Goal: Information Seeking & Learning: Learn about a topic

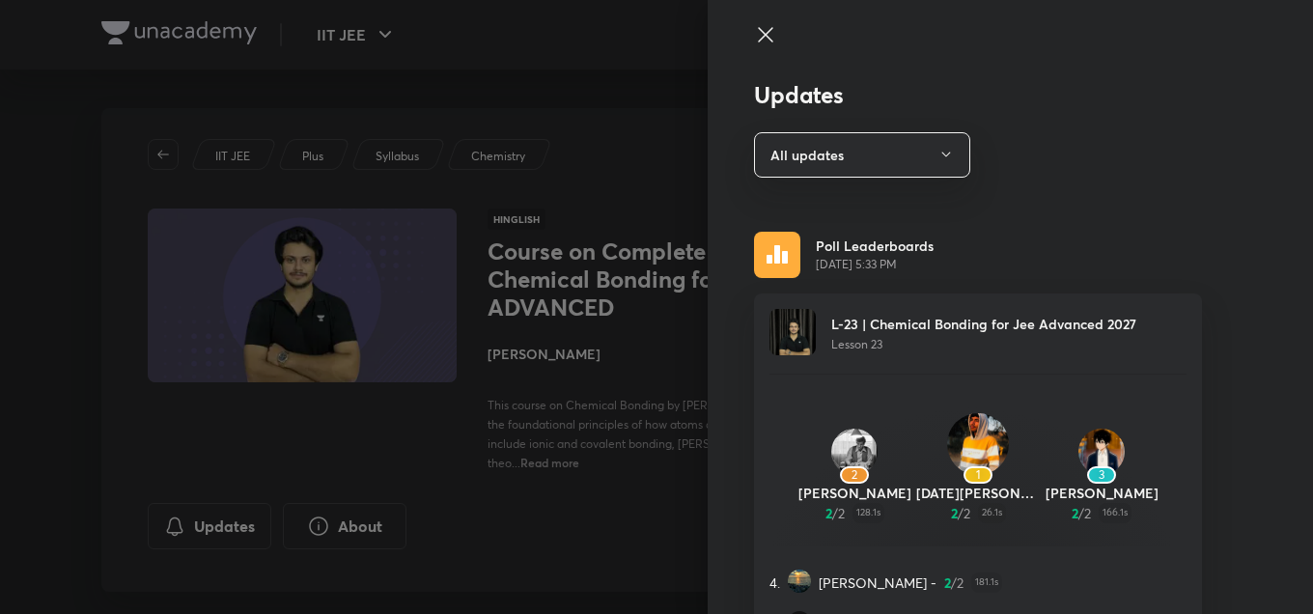
click at [647, 292] on div at bounding box center [656, 307] width 1313 height 614
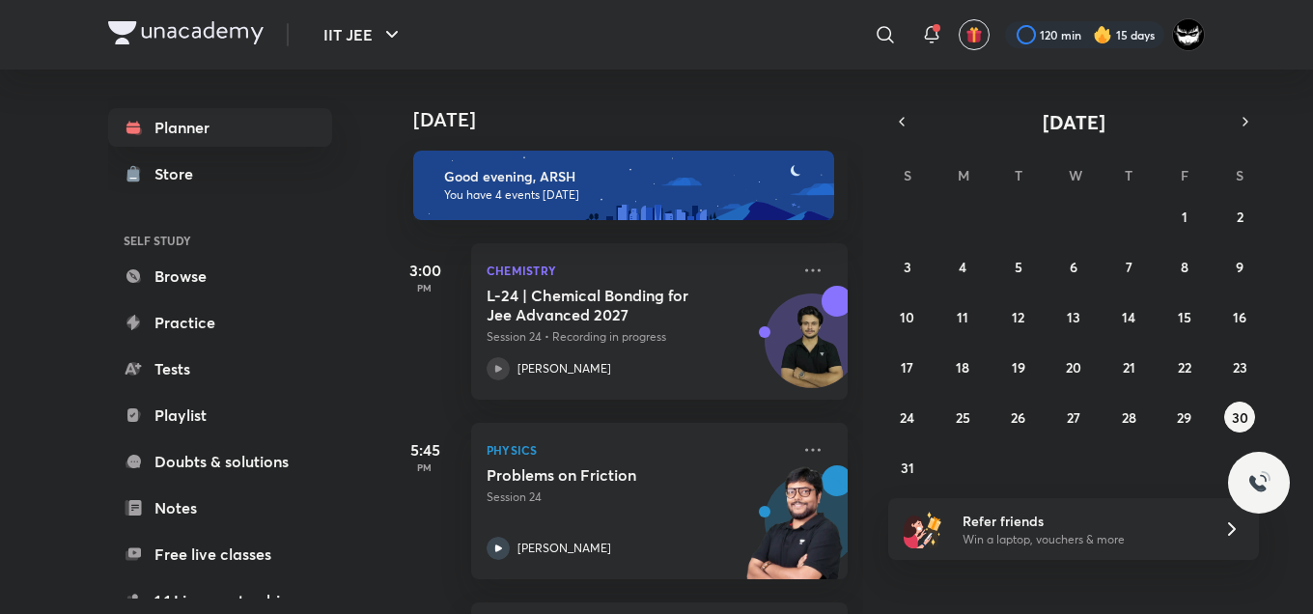
click at [637, 314] on h5 "L-24 | Chemical Bonding for Jee Advanced 2027" at bounding box center [607, 305] width 240 height 39
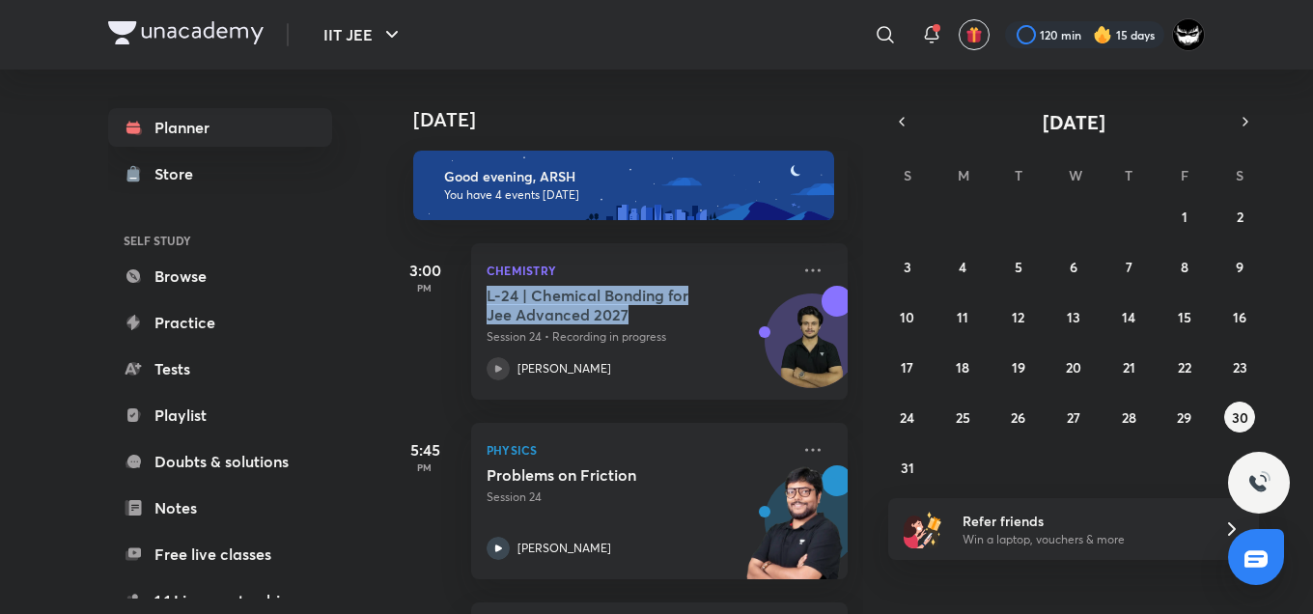
click at [637, 314] on h5 "L-24 | Chemical Bonding for Jee Advanced 2027" at bounding box center [607, 305] width 240 height 39
click at [748, 349] on div "L-24 | Chemical Bonding for Jee Advanced 2027 Session 24 • Recording in progres…" at bounding box center [638, 333] width 303 height 95
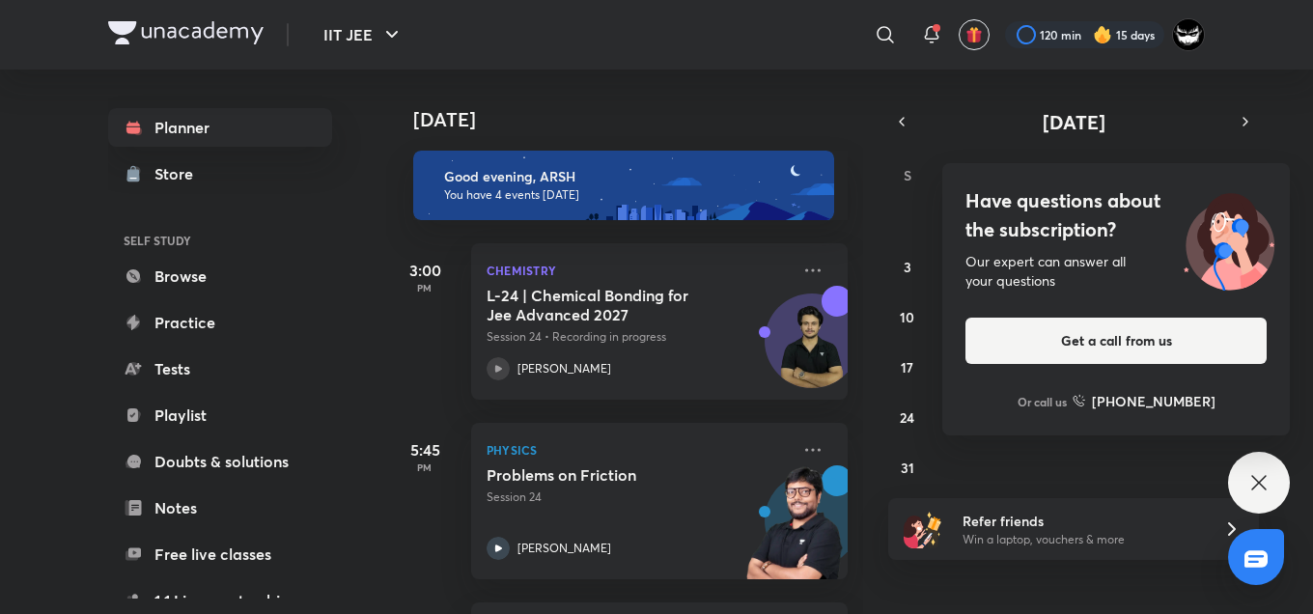
click at [1142, 196] on h4 "Have questions about the subscription?" at bounding box center [1115, 215] width 301 height 58
click at [126, 8] on div "IIT JEE ​ 120 min 15 days" at bounding box center [656, 35] width 1097 height 70
